Goal: Information Seeking & Learning: Learn about a topic

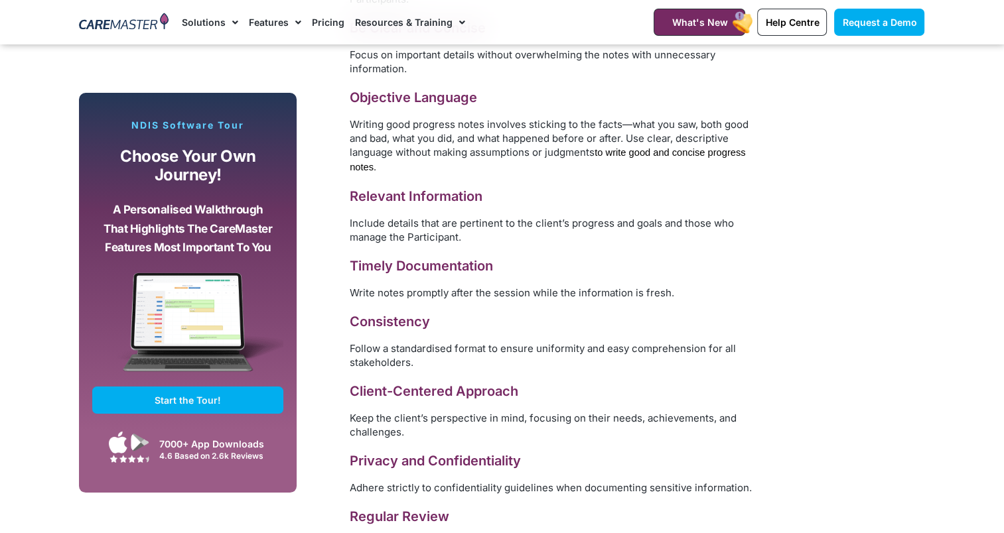
scroll to position [5042, 0]
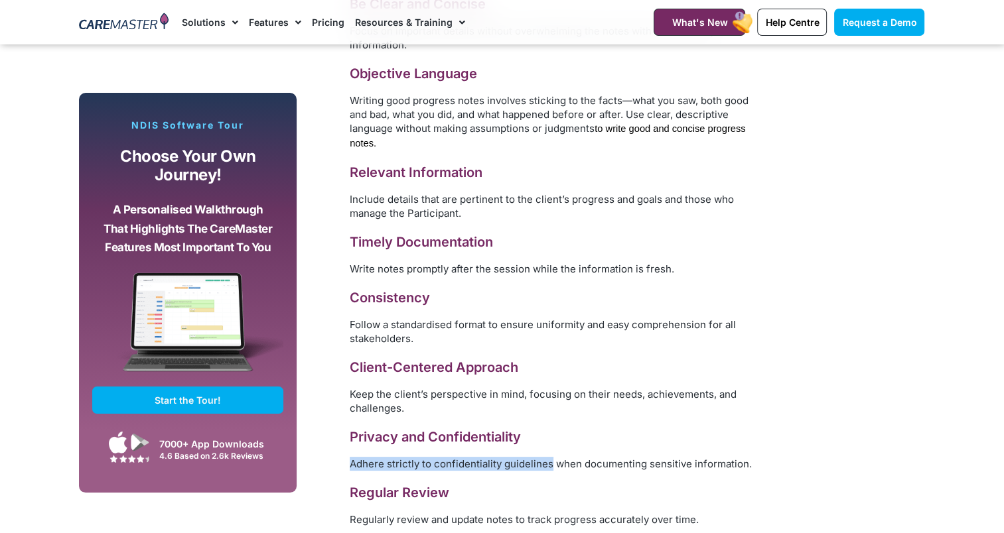
drag, startPoint x: 549, startPoint y: 399, endPoint x: 347, endPoint y: 407, distance: 201.8
drag, startPoint x: 347, startPoint y: 407, endPoint x: 449, endPoint y: 429, distance: 104.6
click at [449, 484] on h3 "Regular Review" at bounding box center [559, 493] width 418 height 18
drag, startPoint x: 549, startPoint y: 397, endPoint x: 531, endPoint y: 397, distance: 17.9
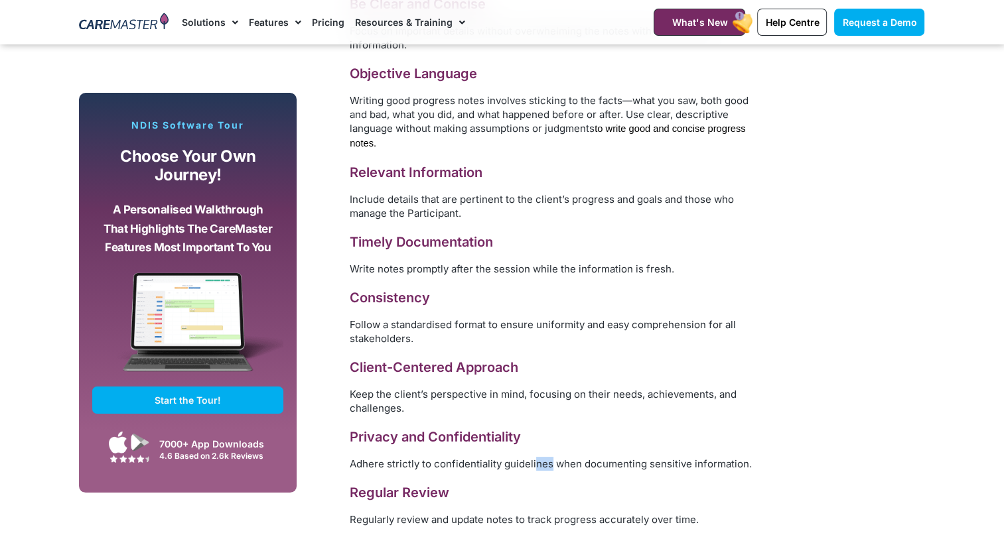
click at [531, 458] on span "Adhere strictly to confidentiality guidelines when documenting sensitive inform…" at bounding box center [551, 464] width 402 height 13
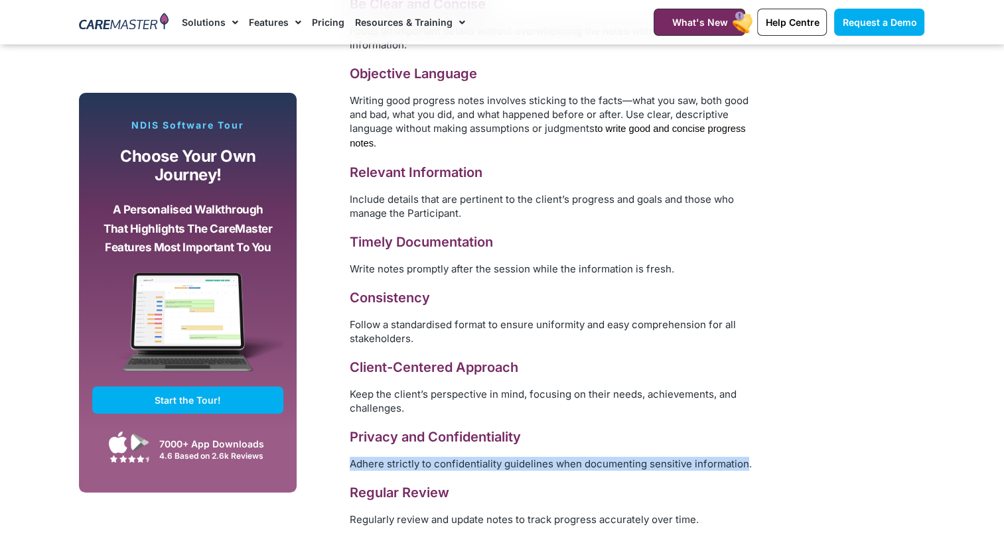
drag, startPoint x: 743, startPoint y: 398, endPoint x: 348, endPoint y: 400, distance: 395.4
copy span "Adhere strictly to confidentiality guidelines when documenting sensitive inform…"
